Goal: Book appointment/travel/reservation

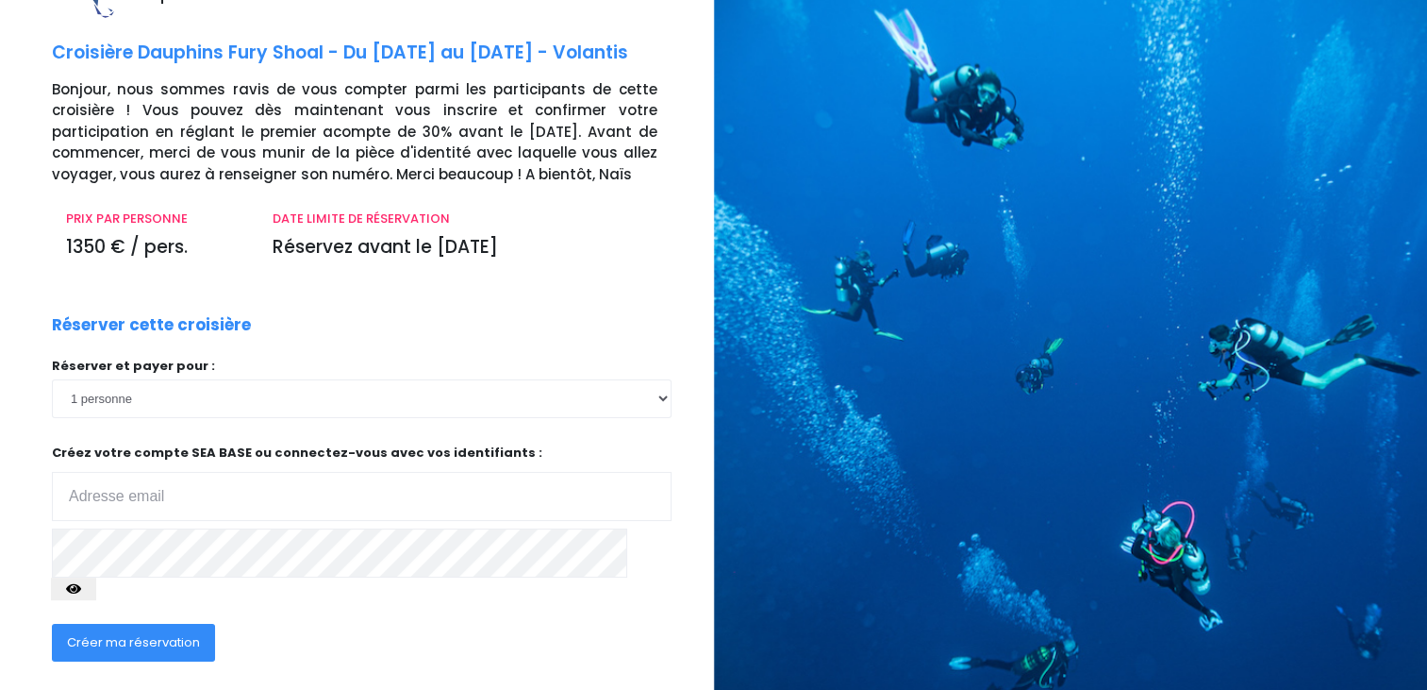
scroll to position [94, 0]
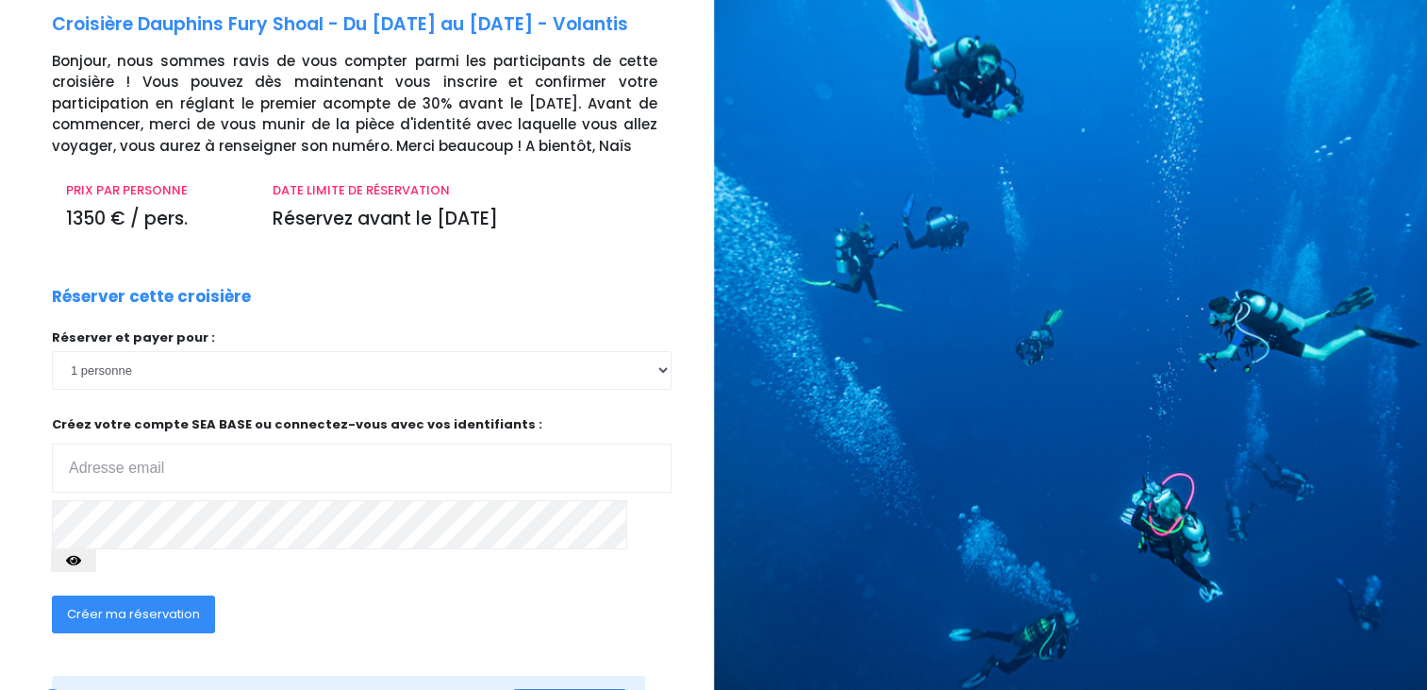
click at [338, 470] on input "email" at bounding box center [362, 467] width 620 height 49
type input "pons.christine@club-internet.fr"
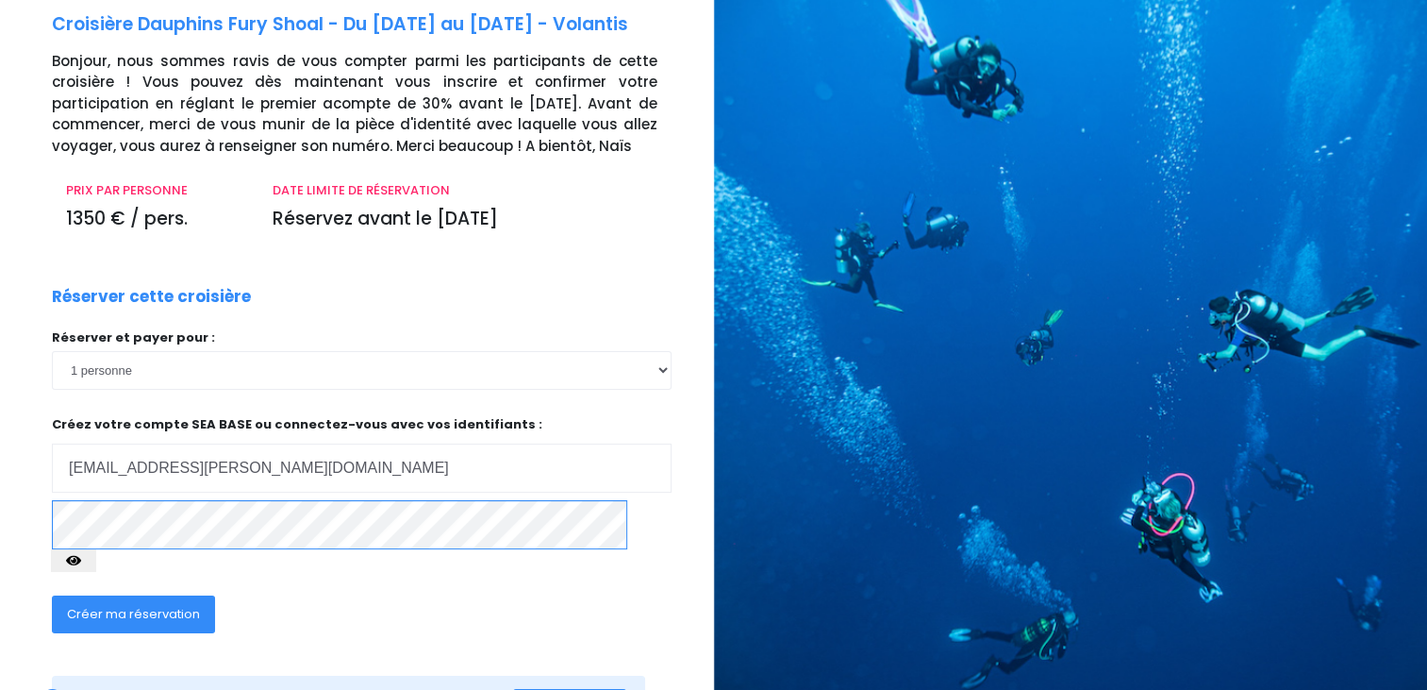
scroll to position [162, 0]
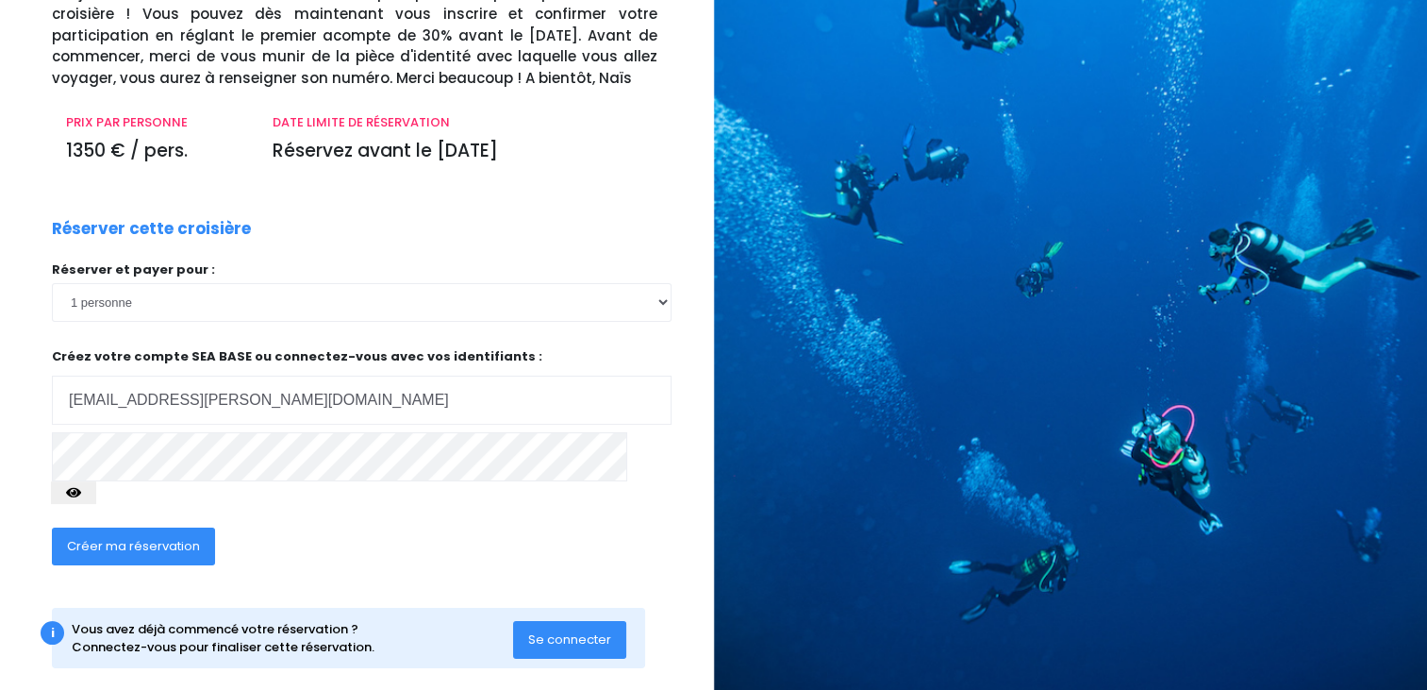
click at [81, 492] on icon "button" at bounding box center [73, 492] width 15 height 0
drag, startPoint x: 174, startPoint y: 526, endPoint x: 376, endPoint y: 511, distance: 203.4
click at [174, 537] on span "Créer ma réservation" at bounding box center [133, 546] width 133 height 18
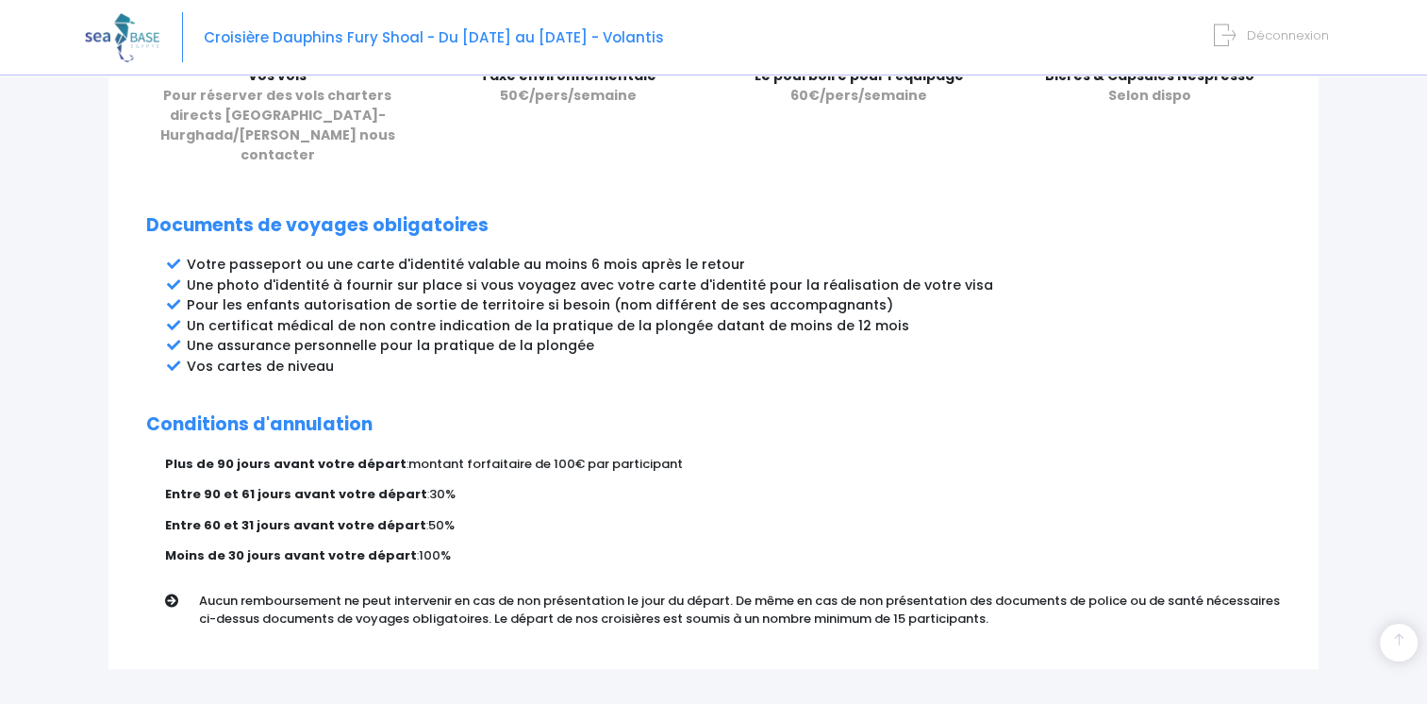
scroll to position [943, 0]
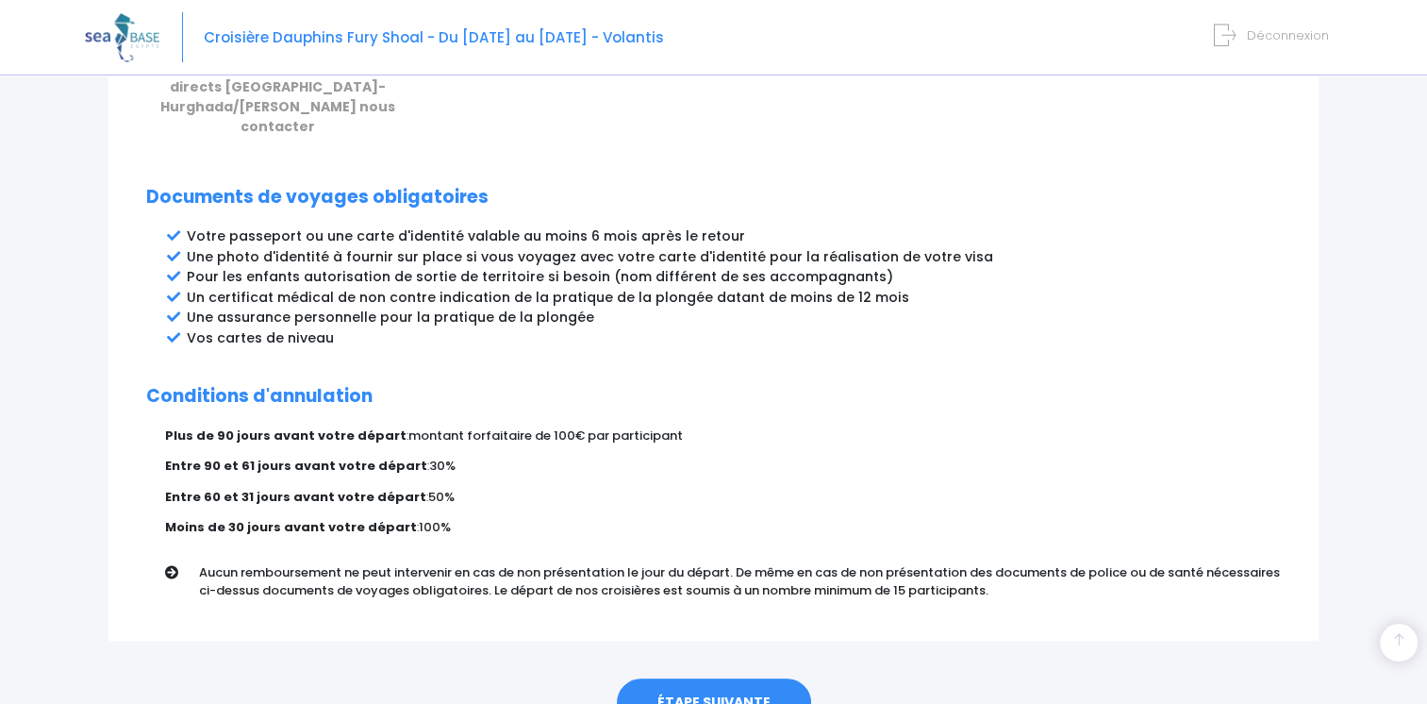
click at [708, 678] on link "ÉTAPE SUIVANTE" at bounding box center [714, 702] width 194 height 49
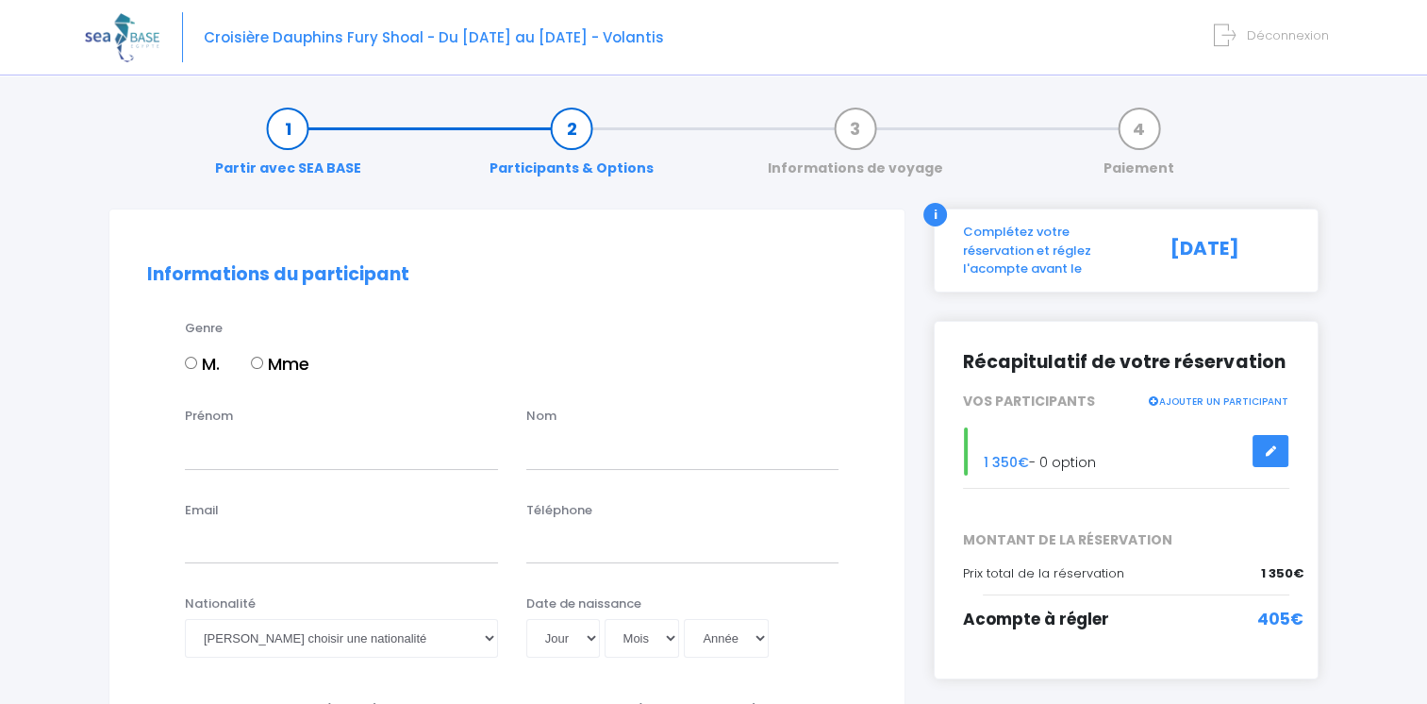
click at [271, 363] on label "Mme" at bounding box center [280, 363] width 58 height 25
click at [263, 363] on input "Mme" at bounding box center [257, 363] width 12 height 12
radio input "true"
click at [308, 474] on div "Prénom Nom" at bounding box center [507, 444] width 748 height 75
click at [313, 453] on input "Prénom" at bounding box center [341, 450] width 313 height 38
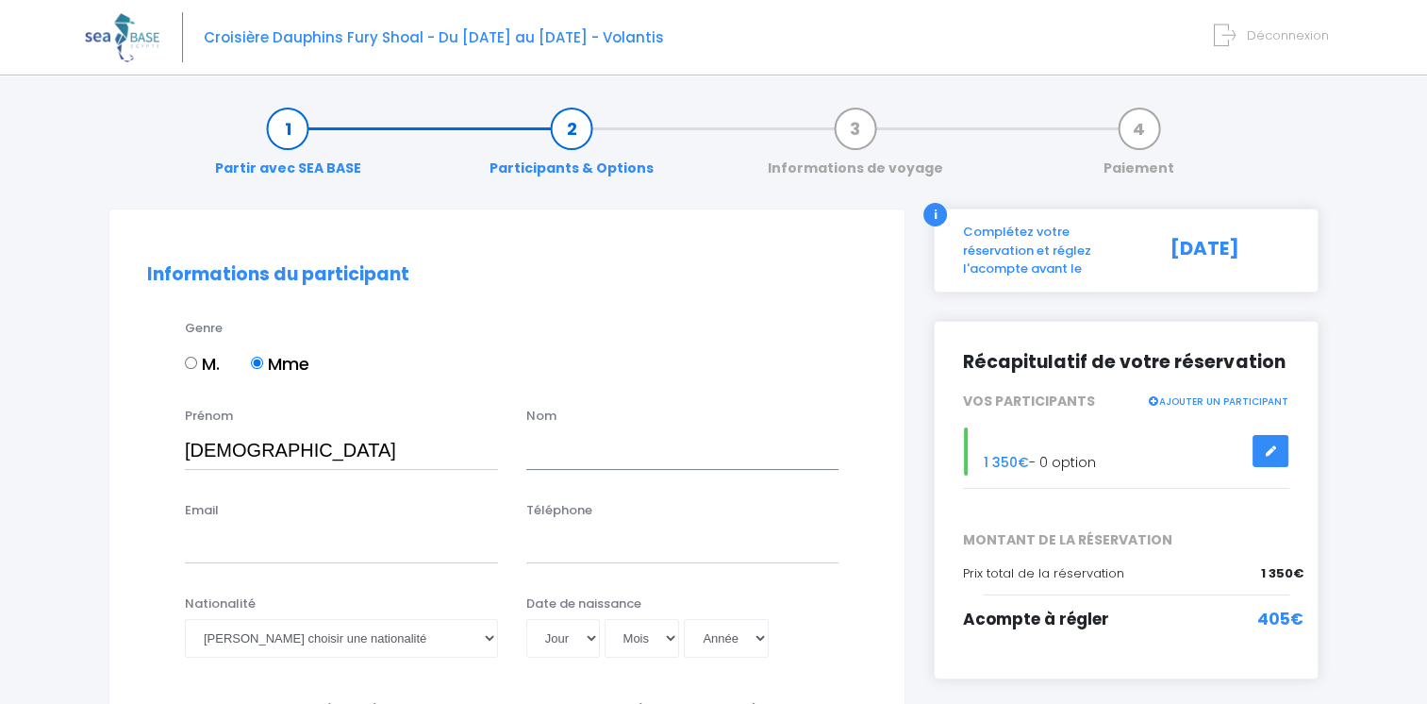
click at [606, 448] on input "text" at bounding box center [682, 450] width 313 height 38
click at [427, 458] on input "Christ" at bounding box center [341, 450] width 313 height 38
type input "christine"
click at [561, 448] on input "text" at bounding box center [682, 450] width 313 height 38
type input "Pons"
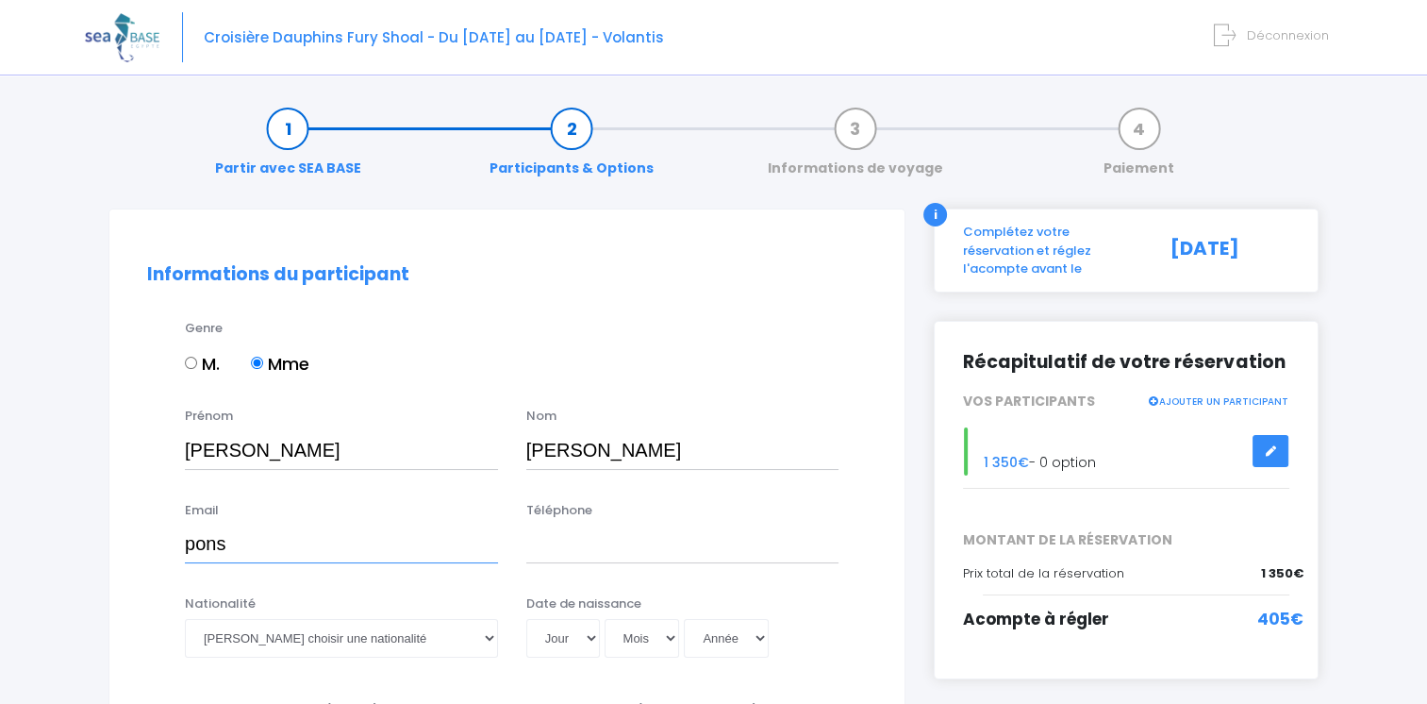
type input "pons.christine@club-internet.fr"
type input "0672005445"
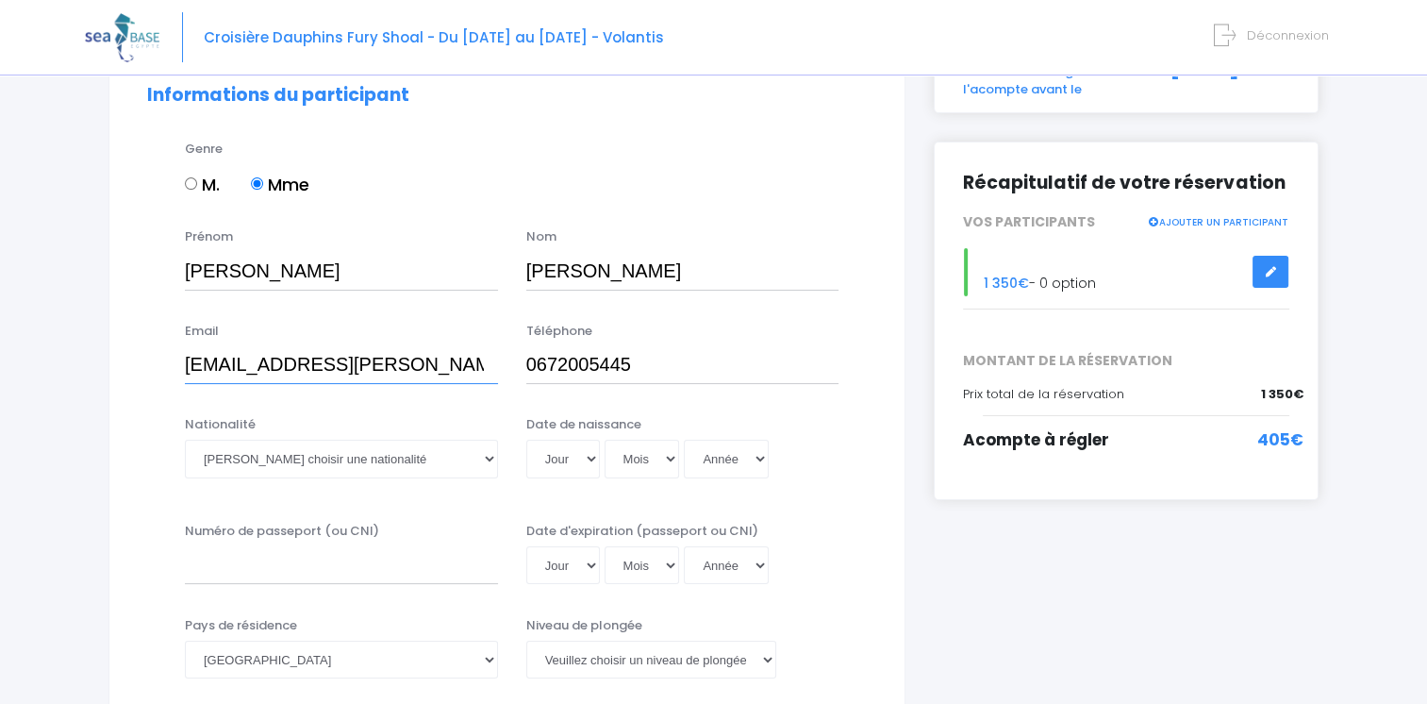
scroll to position [189, 0]
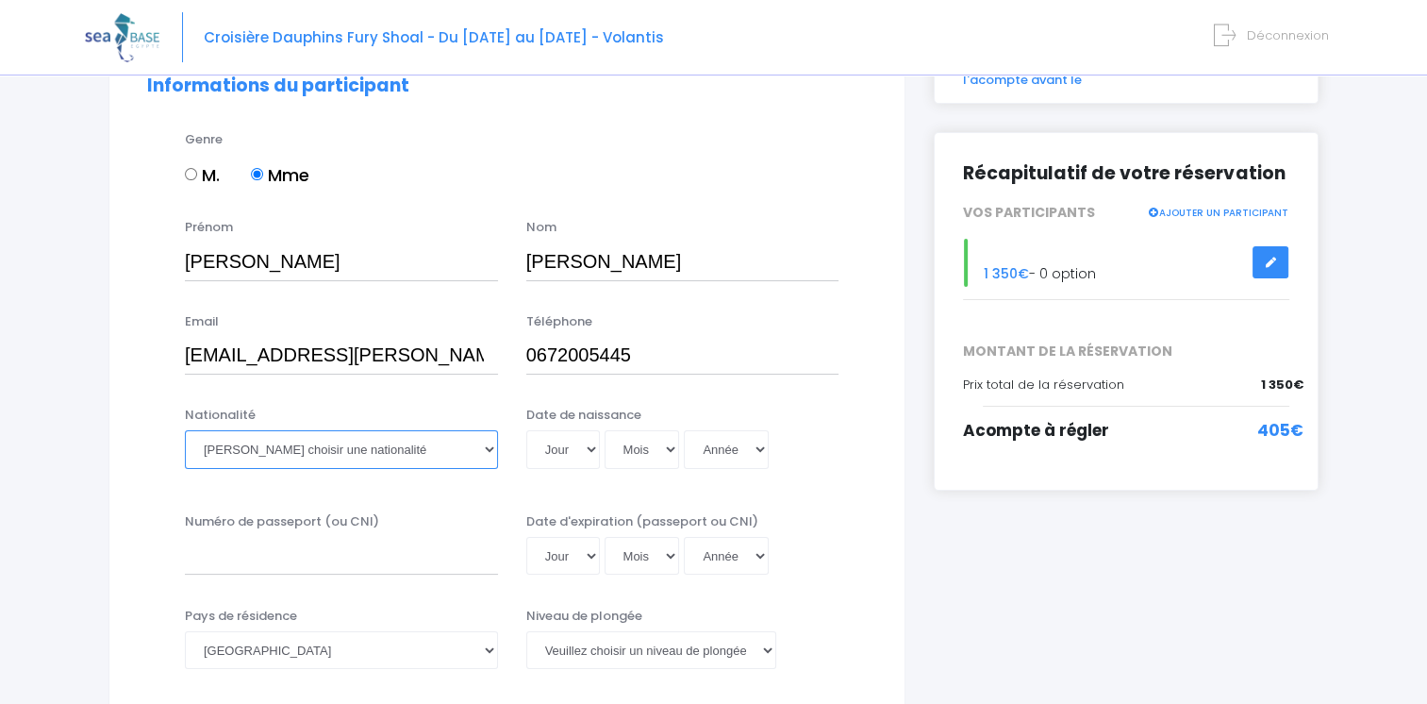
click at [310, 457] on select "Veuillez choisir une nationalité Afghane Albanaise Algerienne Allemande America…" at bounding box center [341, 449] width 313 height 38
select select "Française"
click at [185, 430] on select "Veuillez choisir une nationalité Afghane Albanaise Algerienne Allemande America…" at bounding box center [341, 449] width 313 height 38
click at [585, 455] on select "Jour 01 02 03 04 05 06 07 08 09 10 11 12 13 14 15 16 17 18 19 20 21 22 23 24 25…" at bounding box center [563, 449] width 74 height 38
select select "23"
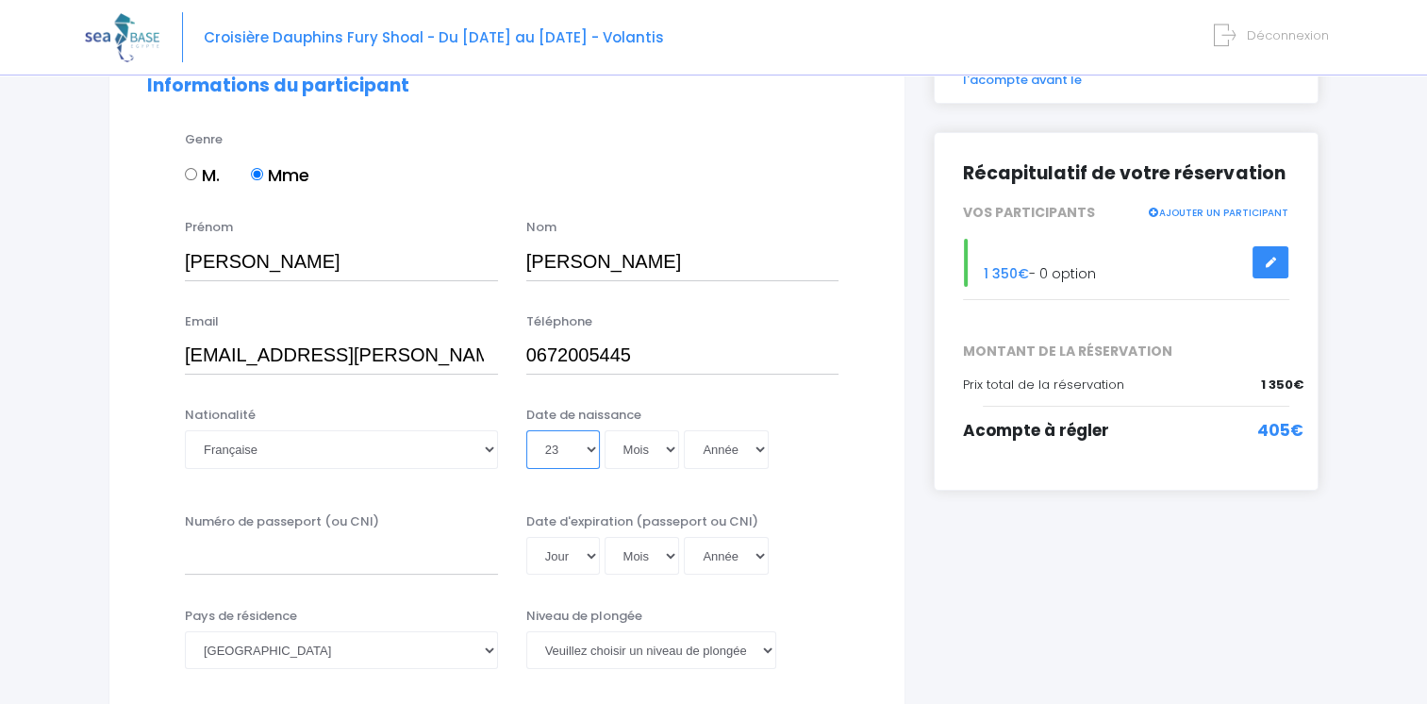
click at [526, 430] on select "Jour 01 02 03 04 05 06 07 08 09 10 11 12 13 14 15 16 17 18 19 20 21 22 23 24 25…" at bounding box center [563, 449] width 74 height 38
click at [655, 448] on select "Mois 01 02 03 04 05 06 07 08 09 10 11 12" at bounding box center [642, 449] width 75 height 38
select select "02"
click at [605, 430] on select "Mois 01 02 03 04 05 06 07 08 09 10 11 12" at bounding box center [642, 449] width 75 height 38
click at [739, 468] on select "Année 2045 2044 2043 2042 2041 2040 2039 2038 2037 2036 2035 2034 2033 2032 203…" at bounding box center [726, 449] width 85 height 38
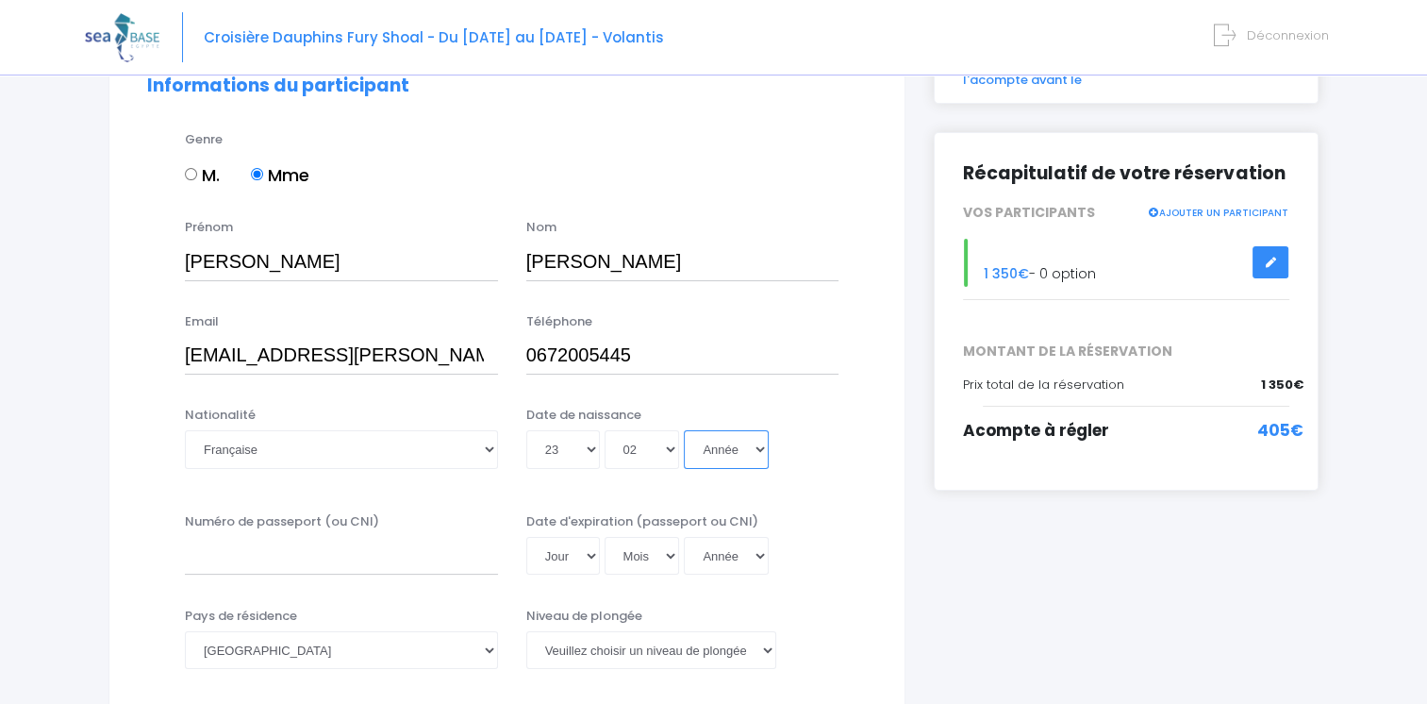
select select "1973"
click at [684, 430] on select "Année 2045 2044 2043 2042 2041 2040 2039 2038 2037 2036 2035 2034 2033 2032 203…" at bounding box center [726, 449] width 85 height 38
type input "1973-02-23"
click at [294, 558] on input "Numéro de passeport (ou CNI)" at bounding box center [341, 556] width 313 height 38
type input "17FC51133"
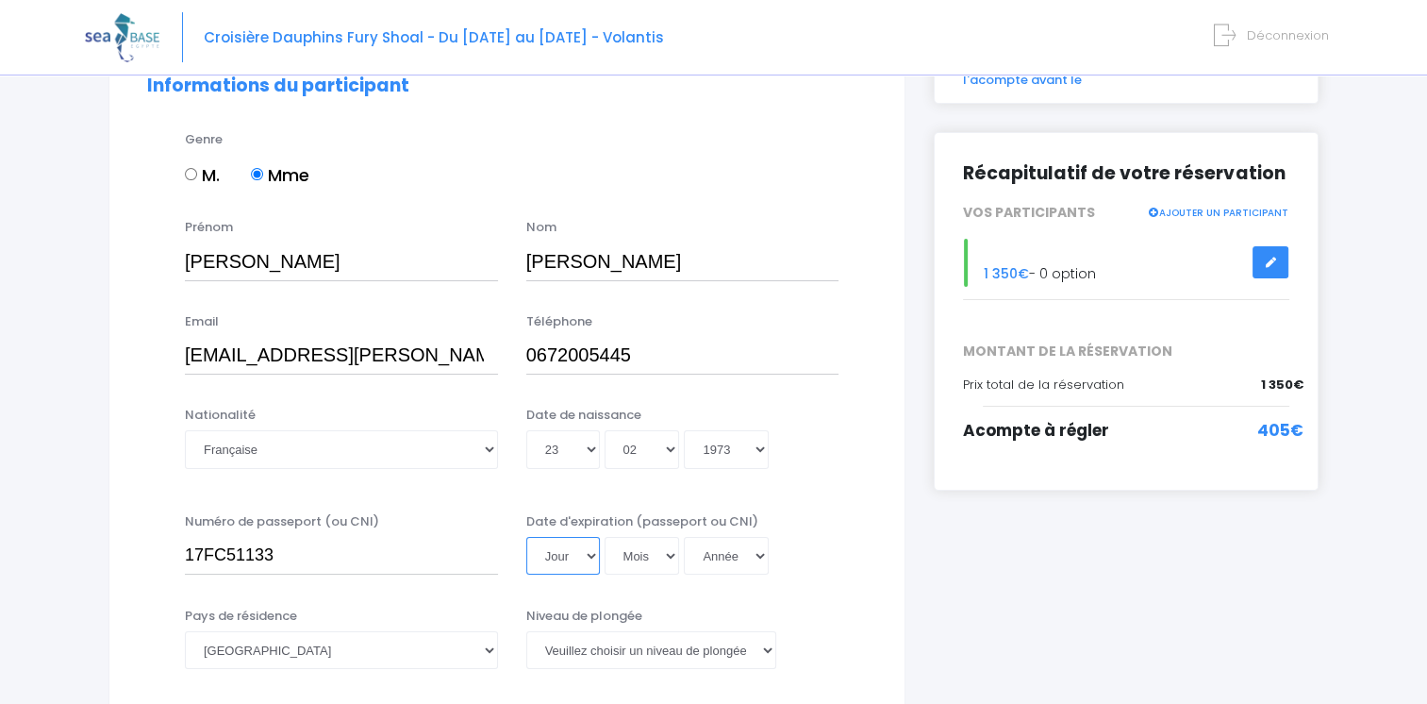
click at [570, 554] on select "Jour 01 02 03 04 05 06 07 08 09 10 11 12 13 14 15 16 17 18 19 20 21 22 23 24 25…" at bounding box center [563, 556] width 74 height 38
select select "05"
click at [526, 537] on select "Jour 01 02 03 04 05 06 07 08 09 10 11 12 13 14 15 16 17 18 19 20 21 22 23 24 25…" at bounding box center [563, 556] width 74 height 38
click at [647, 566] on select "Mois 01 02 03 04 05 06 07 08 09 10 11 12" at bounding box center [642, 556] width 75 height 38
select select "12"
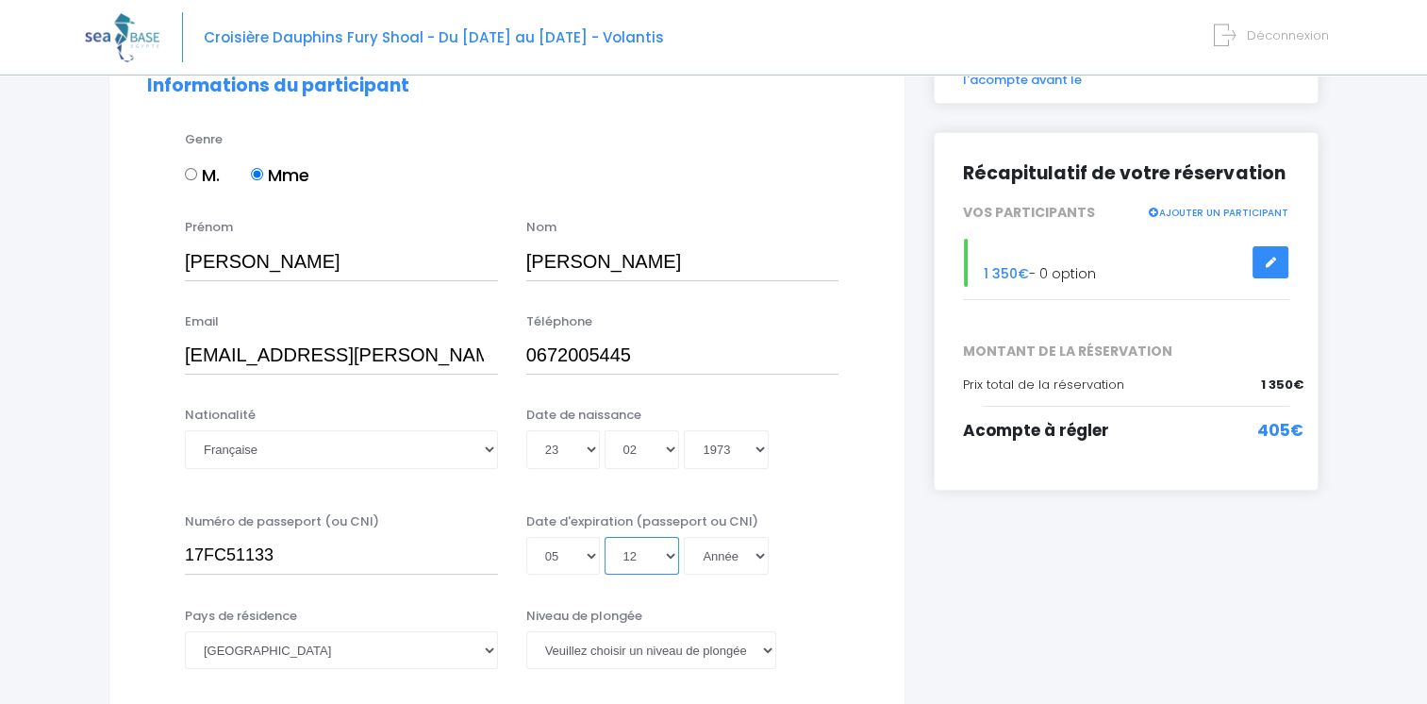
click at [605, 537] on select "Mois 01 02 03 04 05 06 07 08 09 10 11 12" at bounding box center [642, 556] width 75 height 38
click at [705, 553] on select "Année 2045 2044 2043 2042 2041 2040 2039 2038 2037 2036 2035 2034 2033 2032 203…" at bounding box center [726, 556] width 85 height 38
select select "2027"
click at [684, 537] on select "Année 2045 2044 2043 2042 2041 2040 2039 2038 2037 2036 2035 2034 2033 2032 203…" at bounding box center [726, 556] width 85 height 38
type input "2027-12-05"
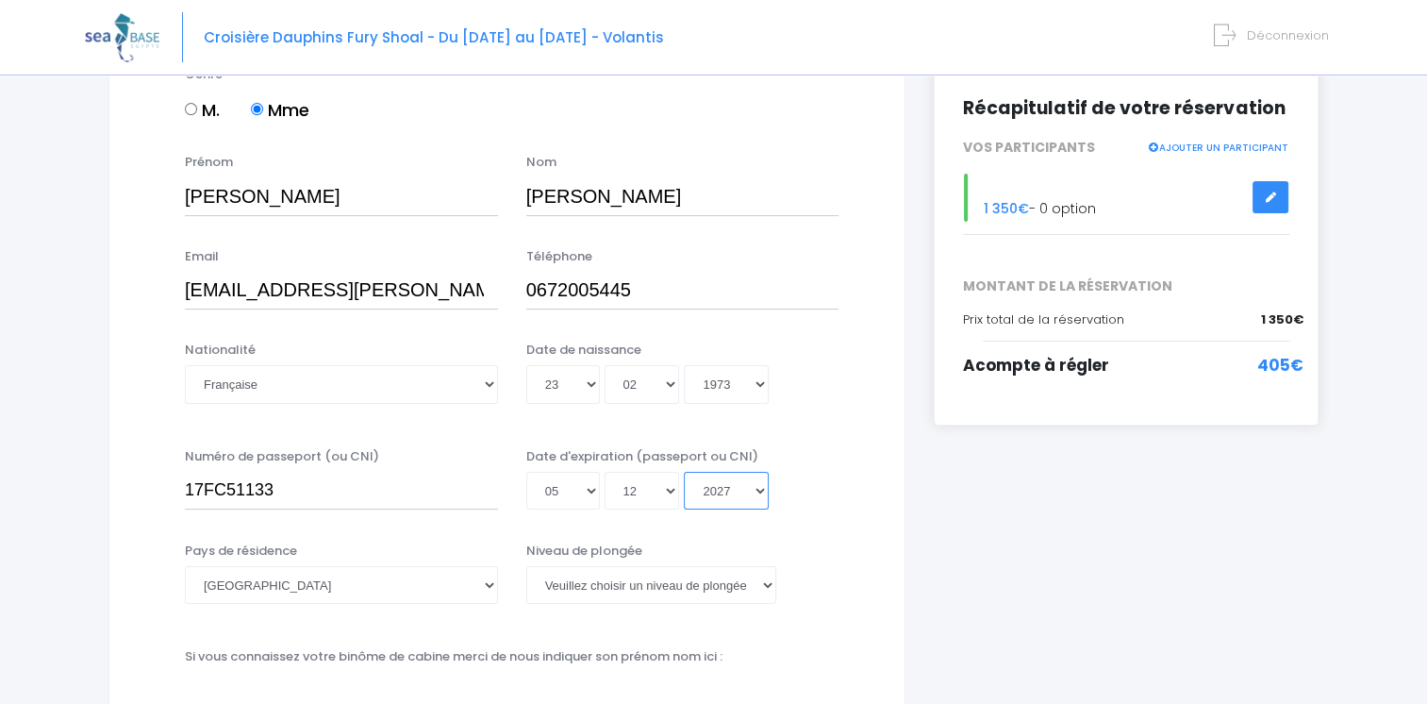
scroll to position [283, 0]
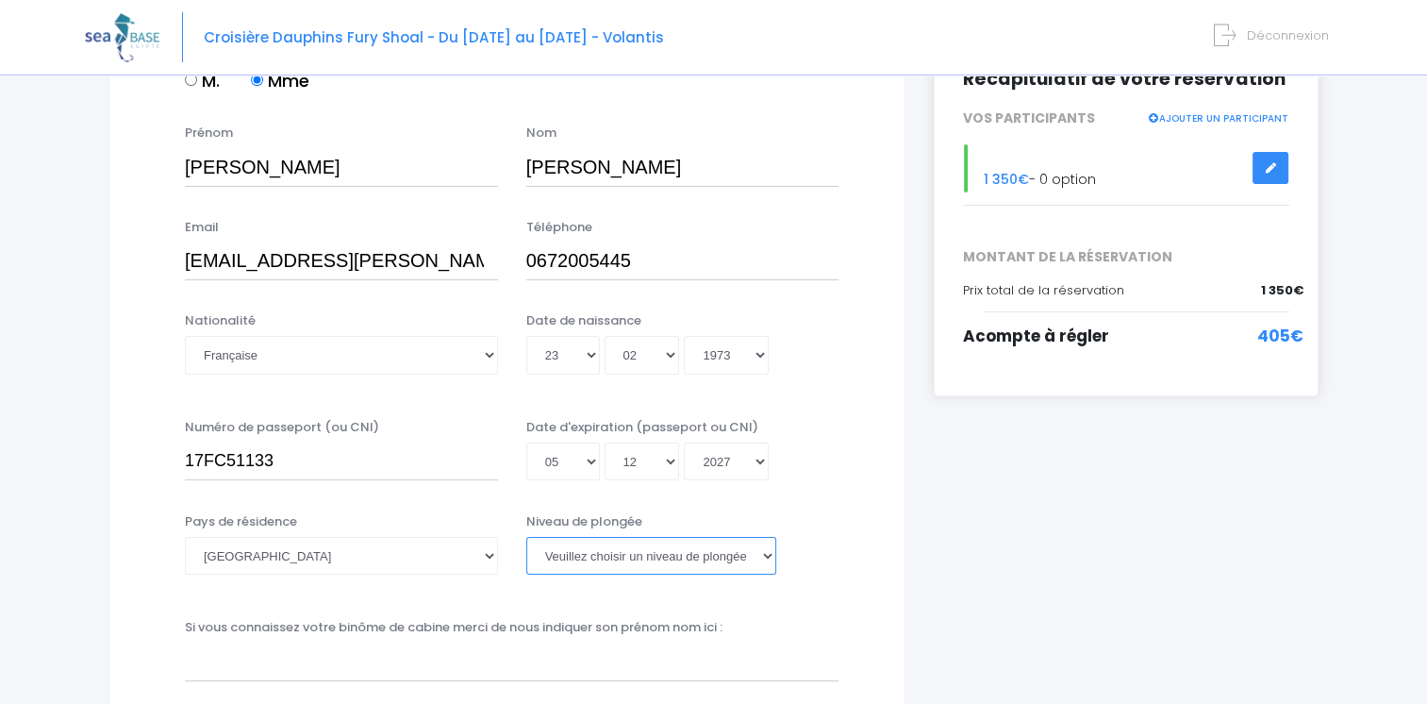
click at [762, 558] on select "Veuillez choisir un niveau de plongée Non plongeur Junior OW diver Adventure OW…" at bounding box center [651, 556] width 250 height 38
select select "MF2"
click at [526, 537] on select "Veuillez choisir un niveau de plongée Non plongeur Junior OW diver Adventure OW…" at bounding box center [651, 556] width 250 height 38
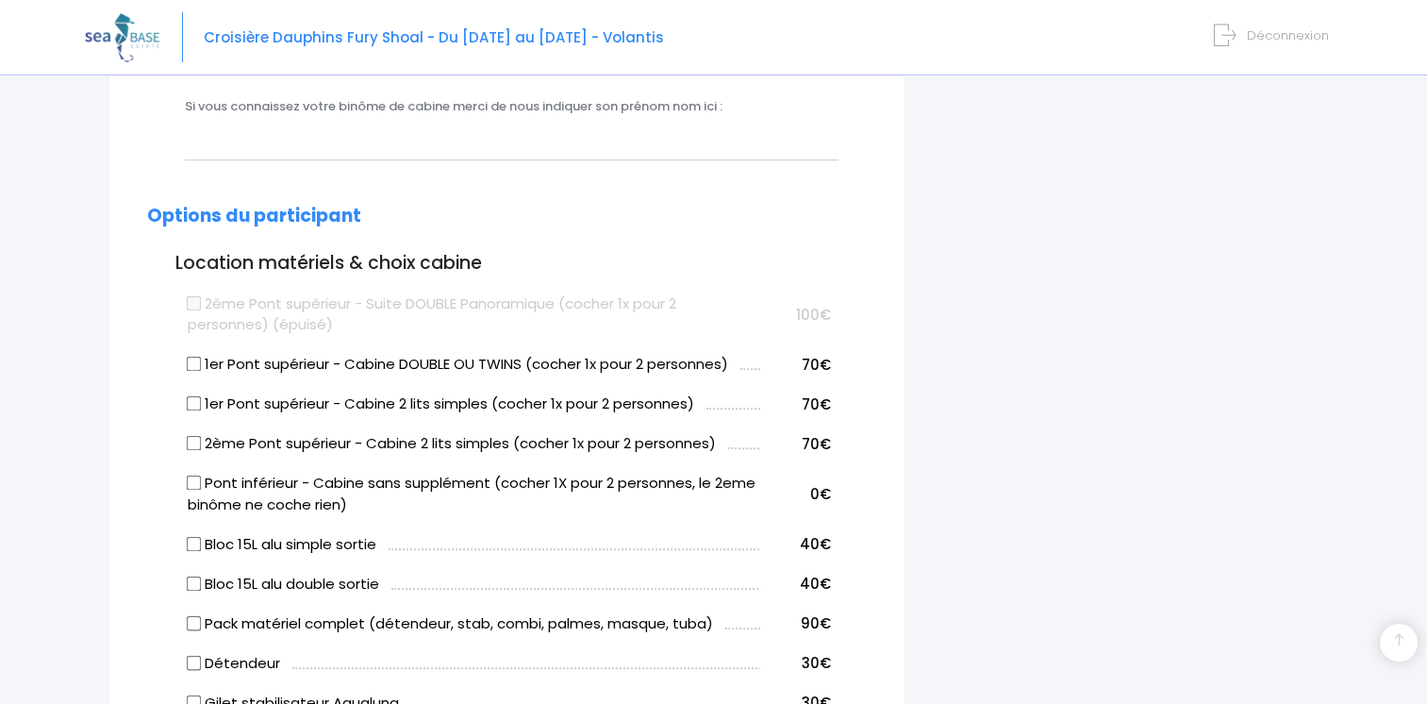
scroll to position [849, 0]
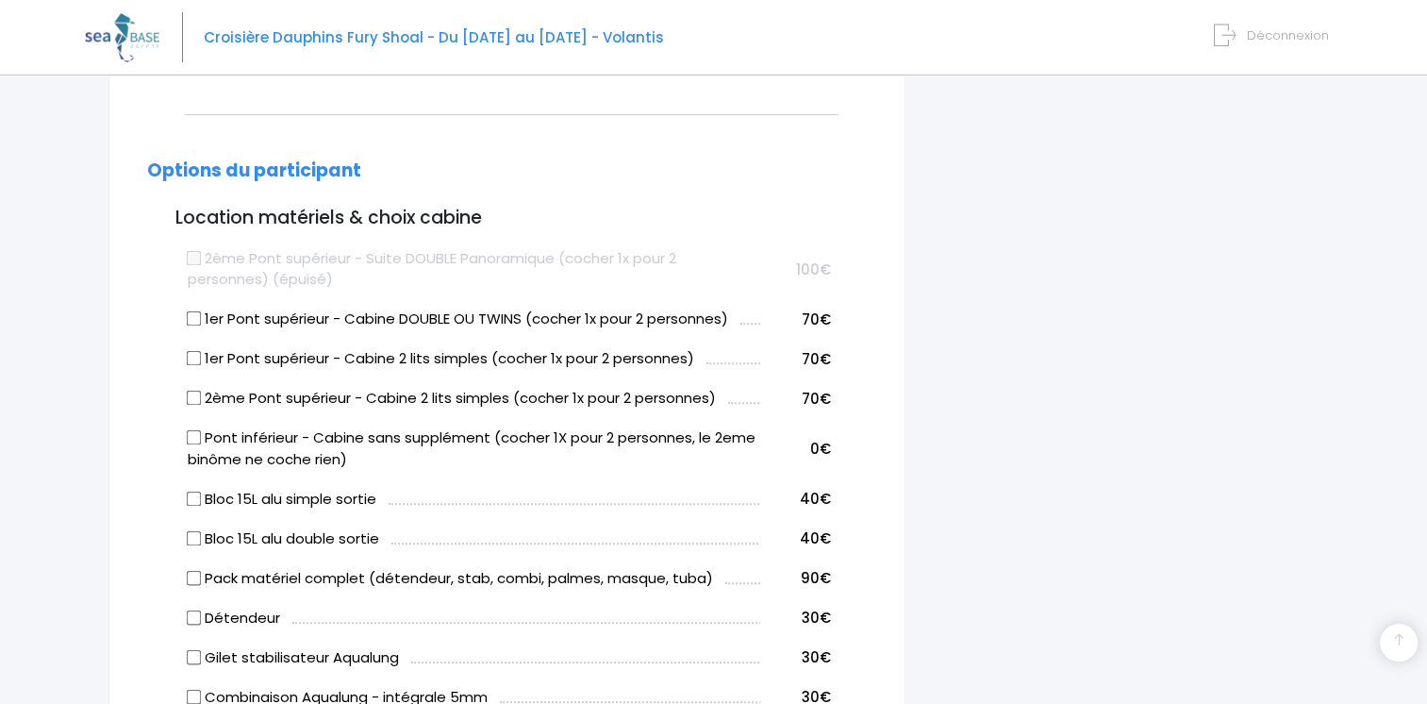
click at [193, 395] on input "2ème Pont supérieur - Cabine 2 lits simples (cocher 1x pour 2 personnes)" at bounding box center [194, 398] width 15 height 15
checkbox input "true"
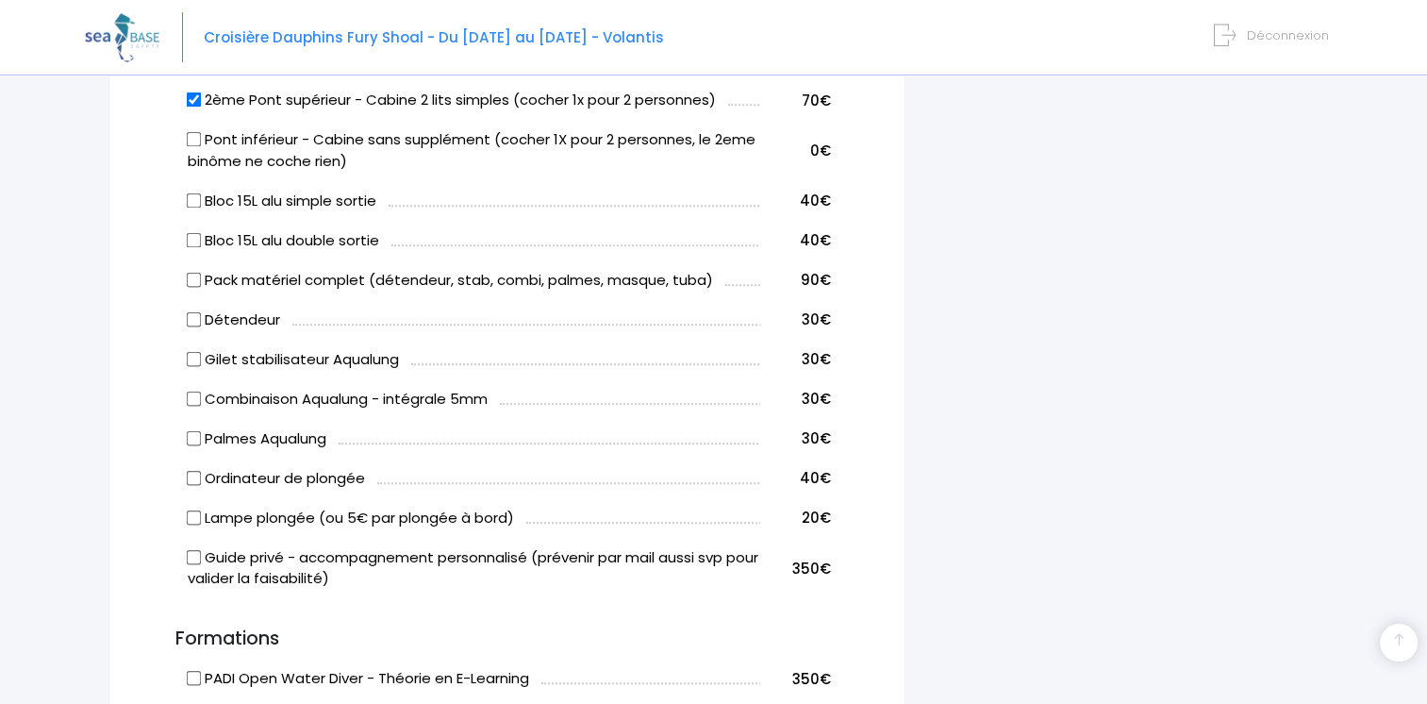
scroll to position [1132, 0]
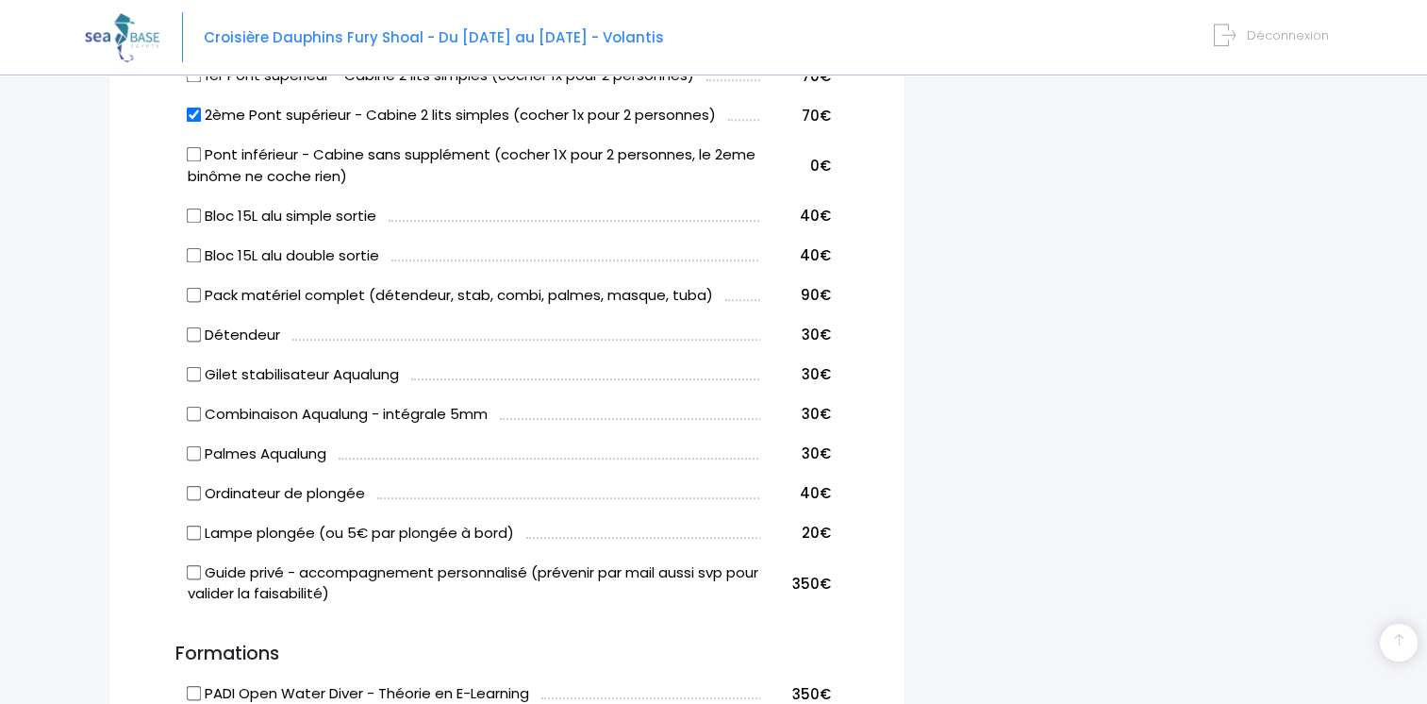
click at [192, 256] on input "Bloc 15L alu double sortie" at bounding box center [194, 254] width 15 height 15
checkbox input "true"
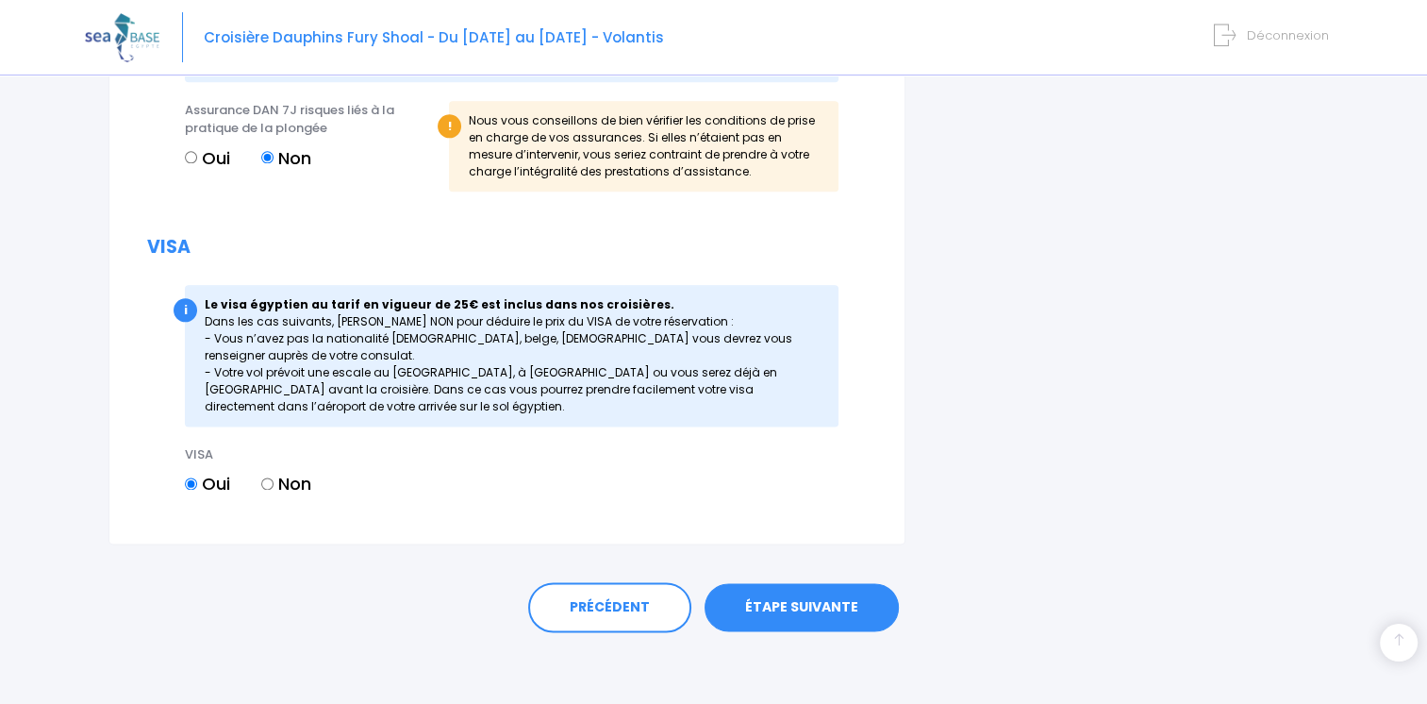
scroll to position [2283, 0]
click at [811, 608] on link "ÉTAPE SUIVANTE" at bounding box center [802, 606] width 194 height 49
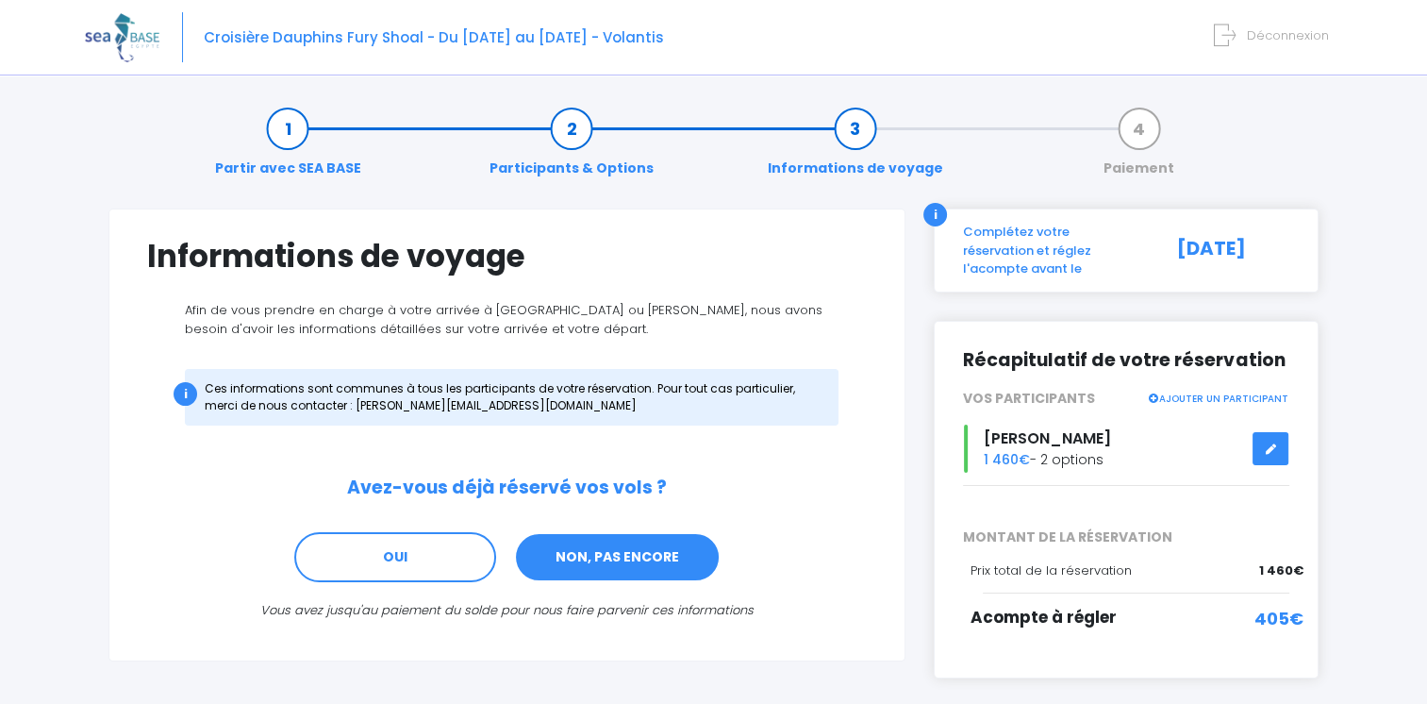
click at [584, 552] on link "NON, PAS ENCORE" at bounding box center [617, 557] width 207 height 51
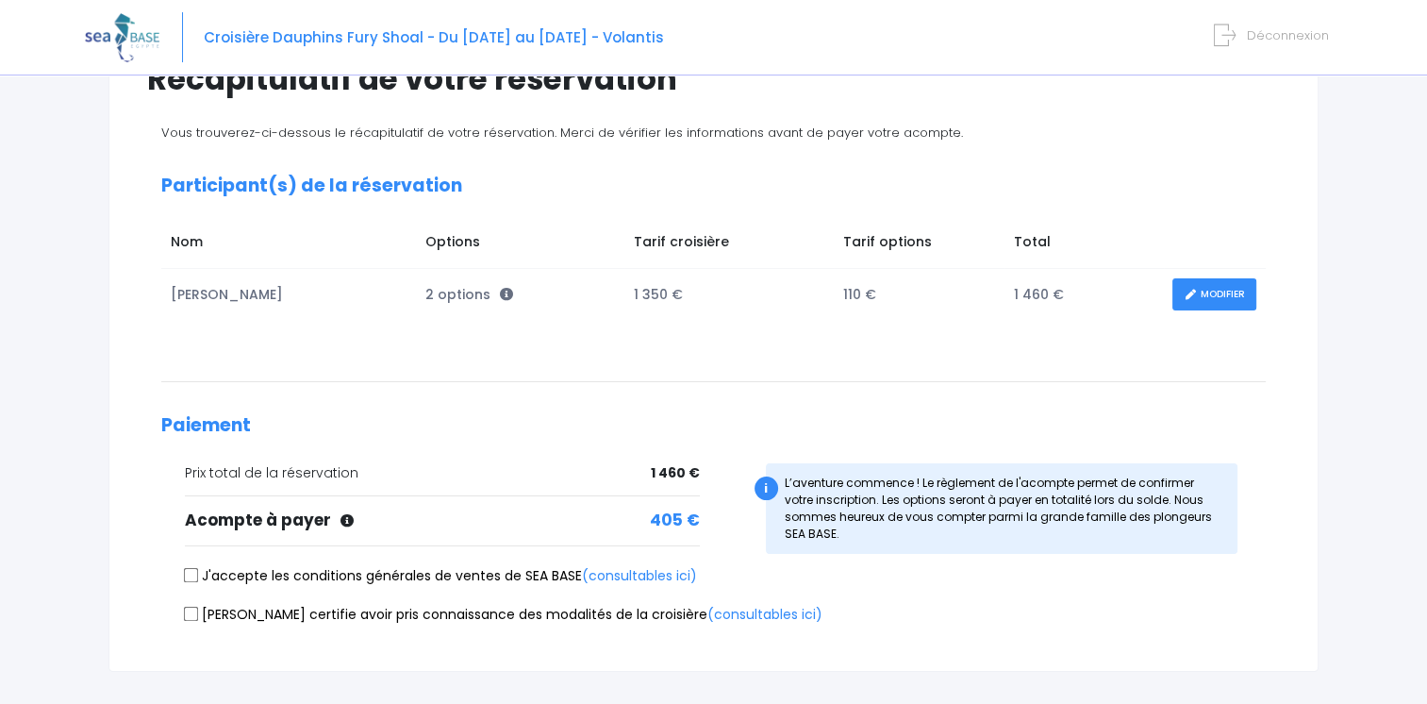
scroll to position [189, 0]
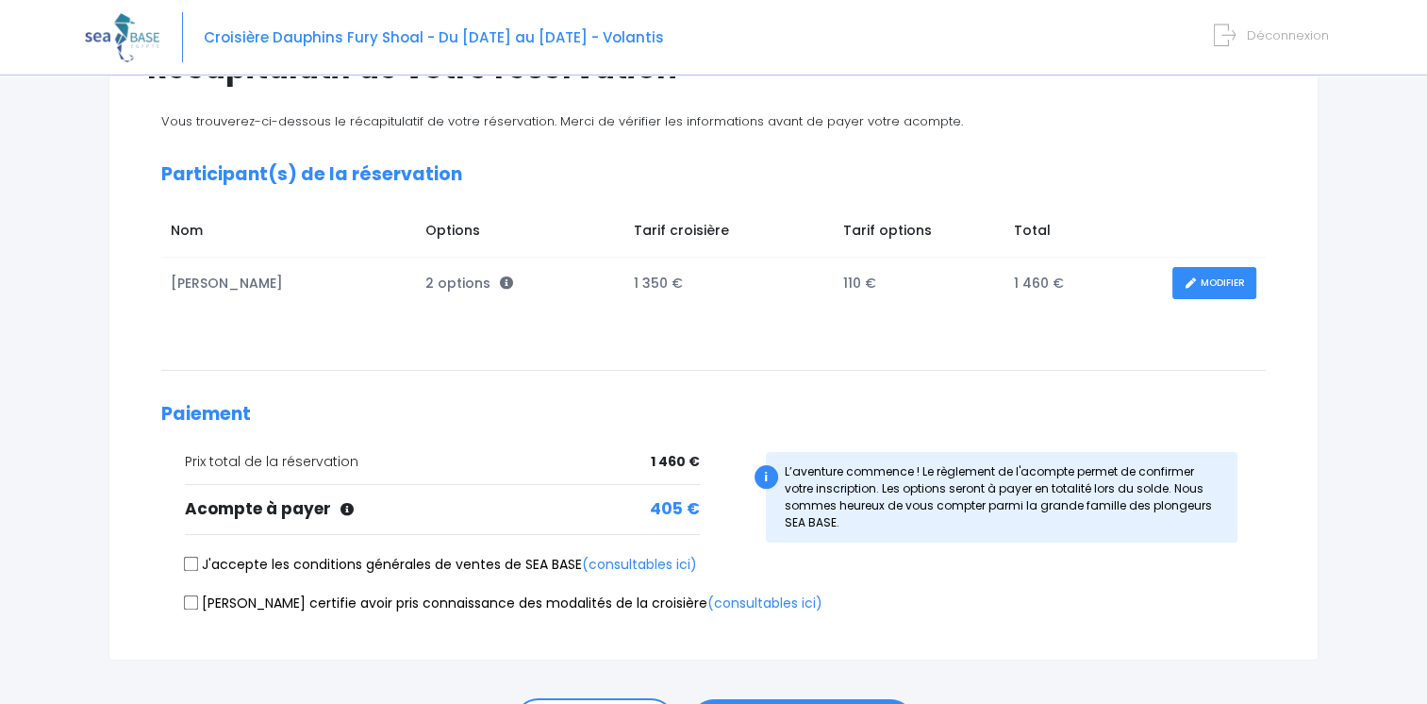
click at [192, 564] on input "J'accepte les conditions générales de ventes de SEA BASE (consultables ici)" at bounding box center [191, 564] width 15 height 15
checkbox input "true"
click at [191, 598] on input "[PERSON_NAME] certifie avoir pris connaissance des modalités de la croisière (c…" at bounding box center [191, 601] width 15 height 15
checkbox input "true"
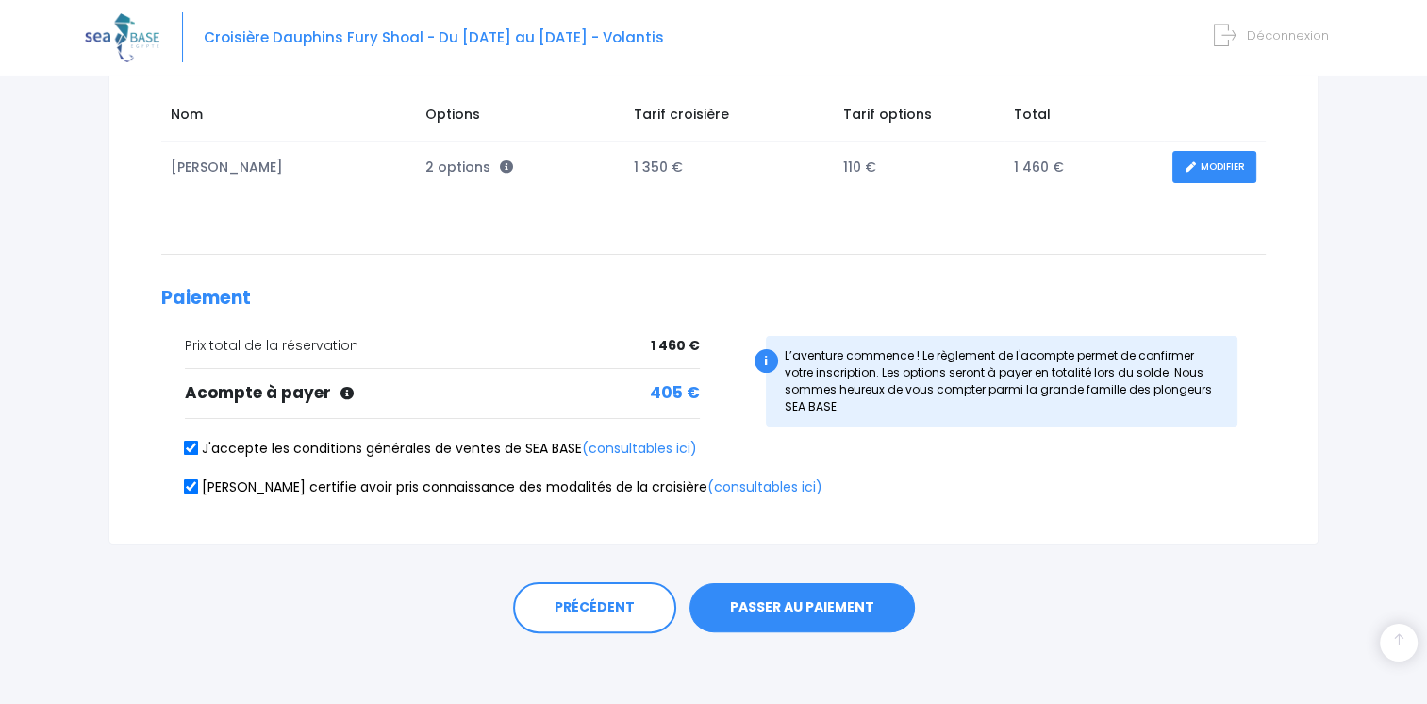
scroll to position [306, 0]
click at [774, 602] on button "PASSER AU PAIEMENT" at bounding box center [802, 606] width 225 height 49
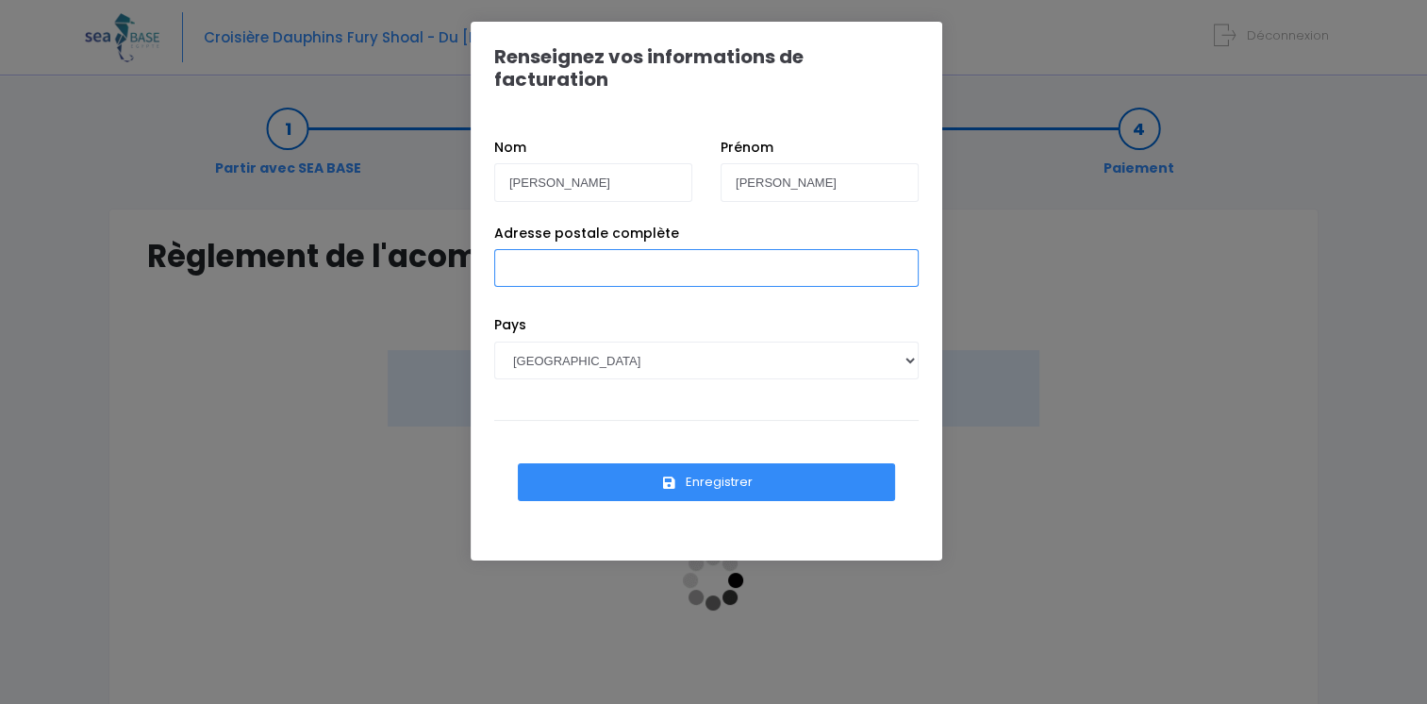
click at [591, 249] on input "Adresse postale complète" at bounding box center [706, 268] width 425 height 38
click at [635, 251] on input "53 route d Espagne" at bounding box center [706, 268] width 425 height 38
click at [635, 252] on input "53 route d Espagne" at bounding box center [706, 268] width 425 height 38
type input "53 route d Espagne, La Venerie, 31100 Toulouse"
click at [732, 463] on button "Enregistrer" at bounding box center [706, 482] width 377 height 38
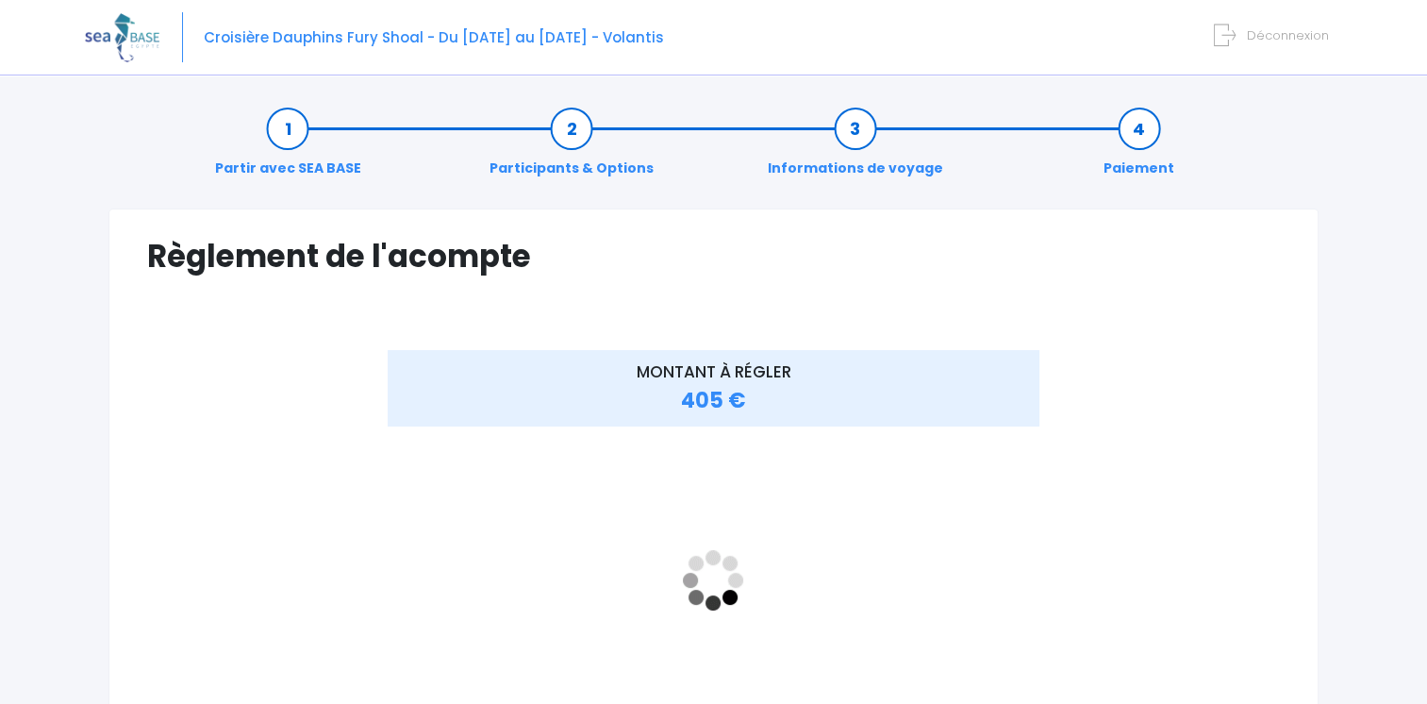
click at [1154, 534] on div "MONTANT À RÉGLER 405 €" at bounding box center [713, 595] width 1133 height 491
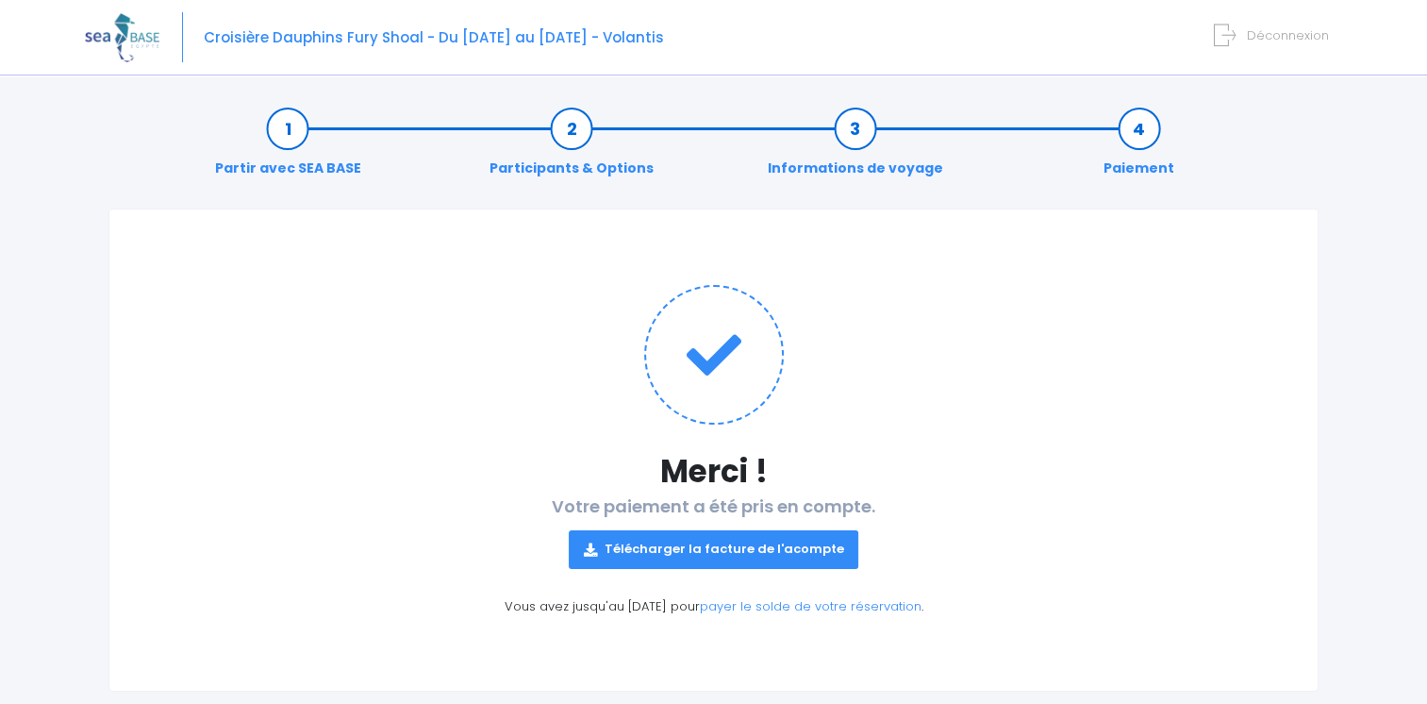
click at [791, 542] on link "Télécharger la facture de l'acompte" at bounding box center [714, 549] width 291 height 38
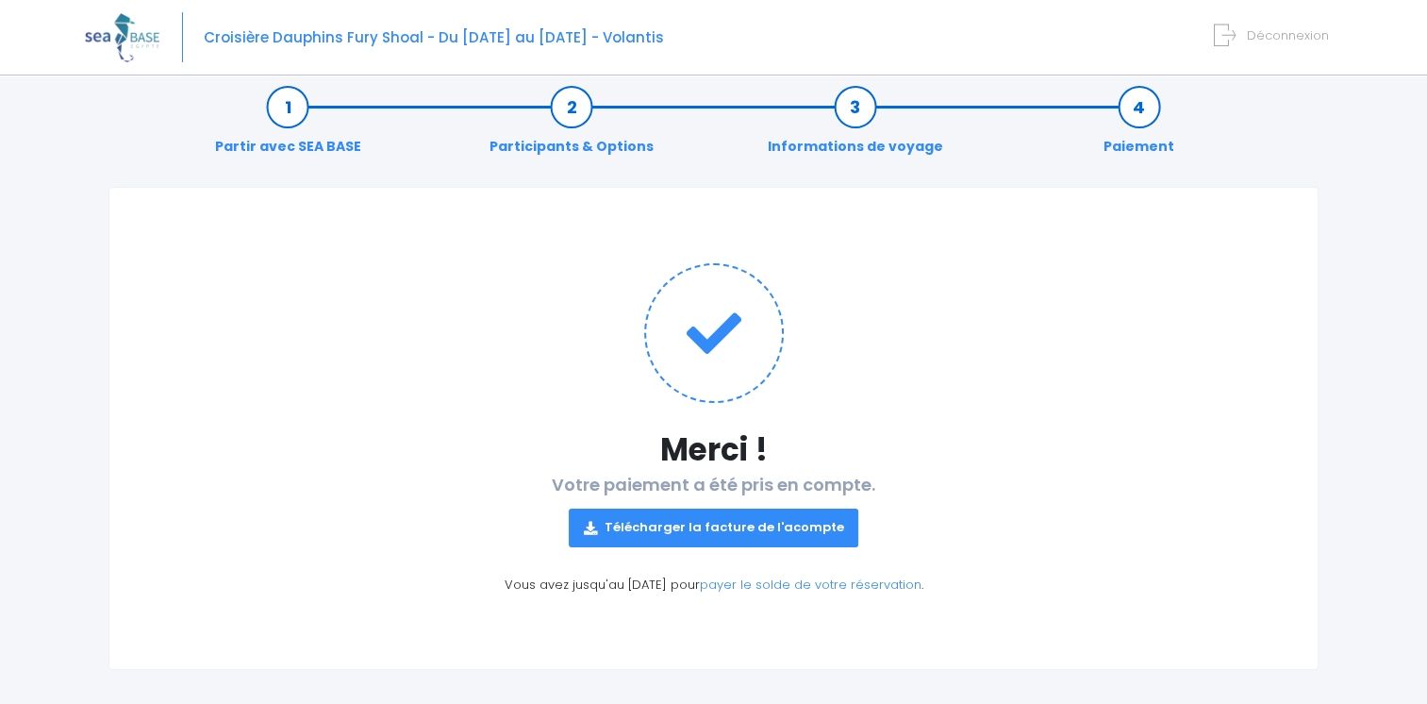
scroll to position [33, 0]
